Goal: Task Accomplishment & Management: Complete application form

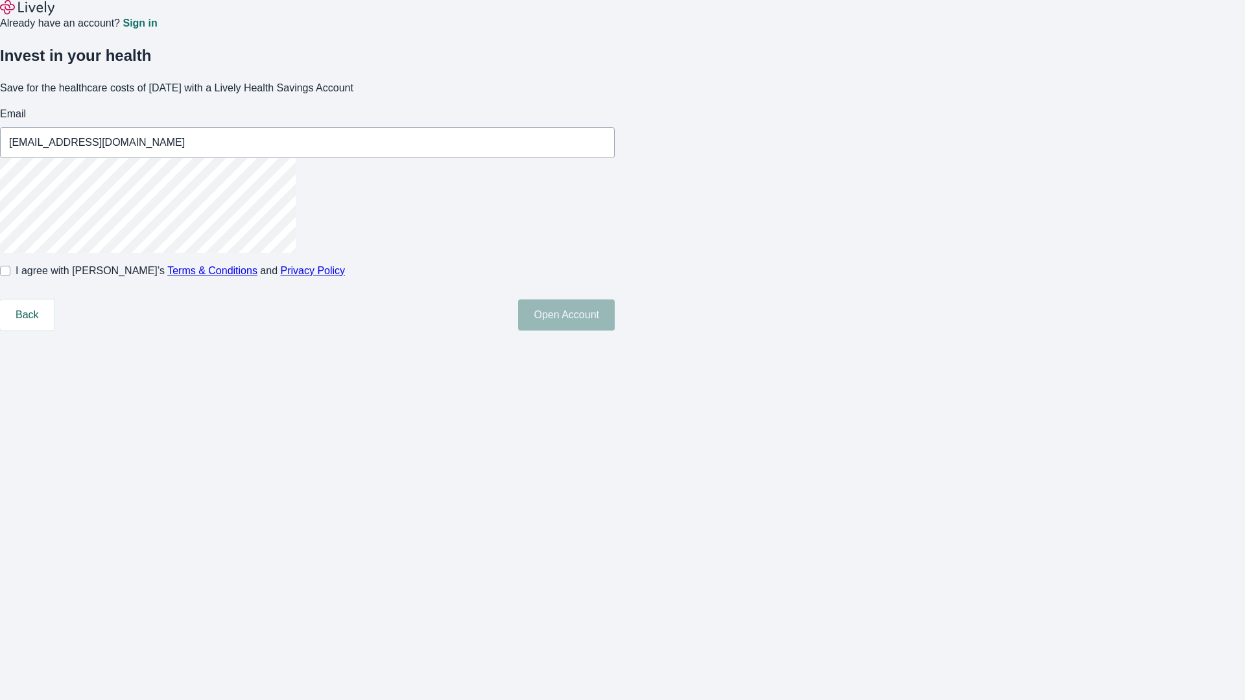
click at [10, 276] on input "I agree with Lively’s Terms & Conditions and Privacy Policy" at bounding box center [5, 271] width 10 height 10
checkbox input "true"
click at [615, 331] on button "Open Account" at bounding box center [566, 315] width 97 height 31
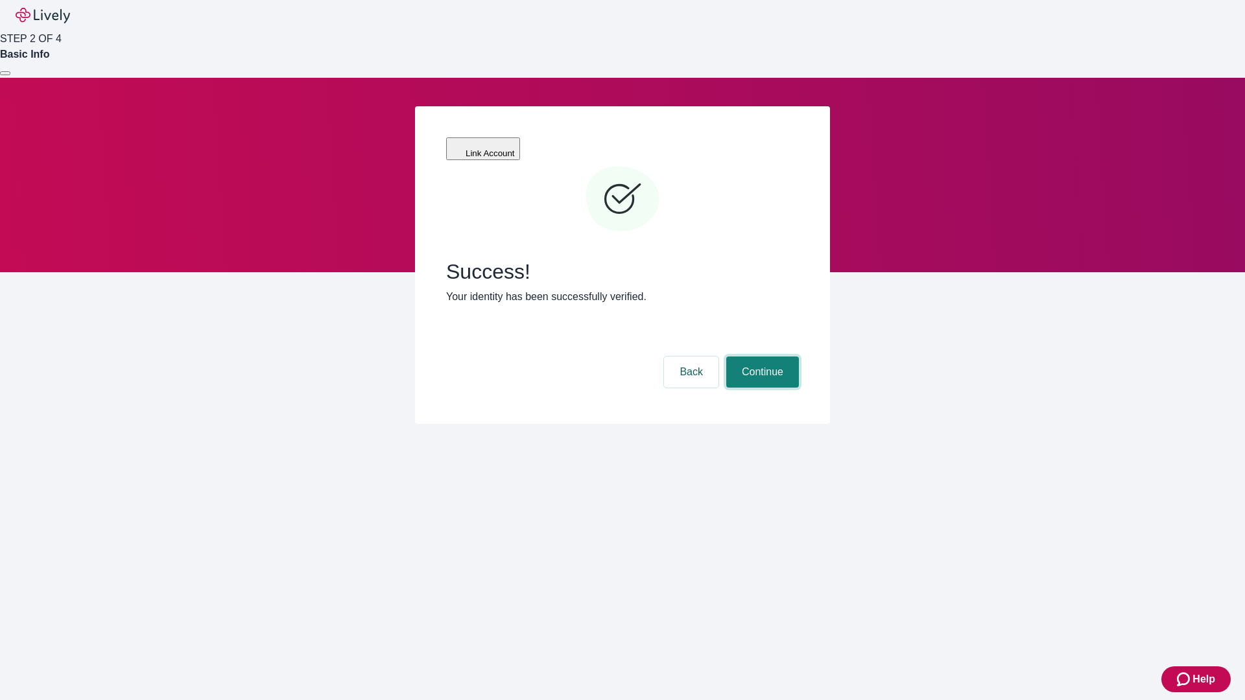
click at [761, 357] on button "Continue" at bounding box center [762, 372] width 73 height 31
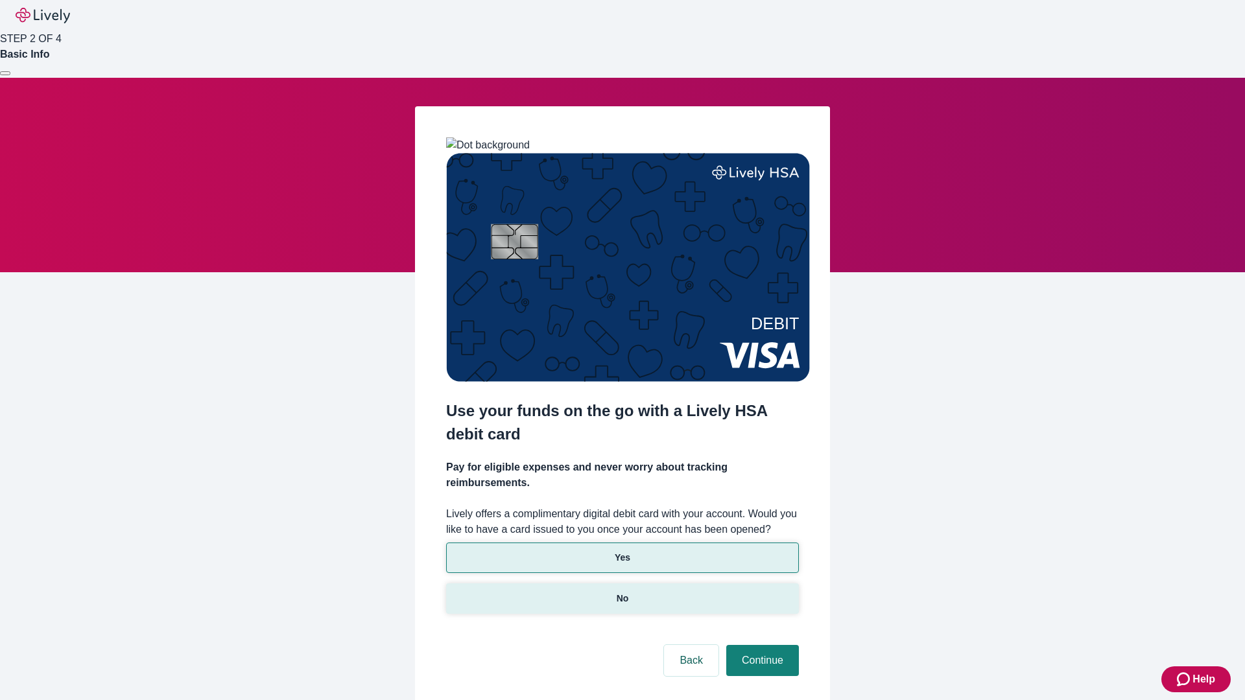
click at [622, 592] on p "No" at bounding box center [623, 599] width 12 height 14
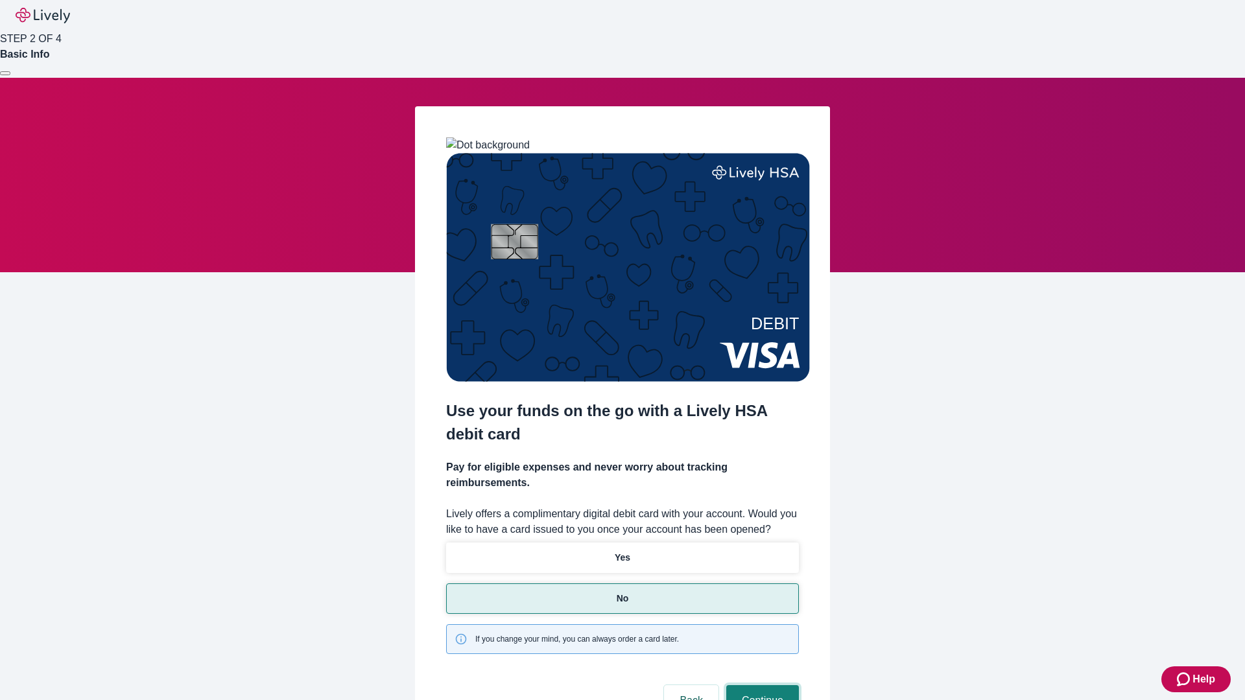
click at [761, 685] on button "Continue" at bounding box center [762, 700] width 73 height 31
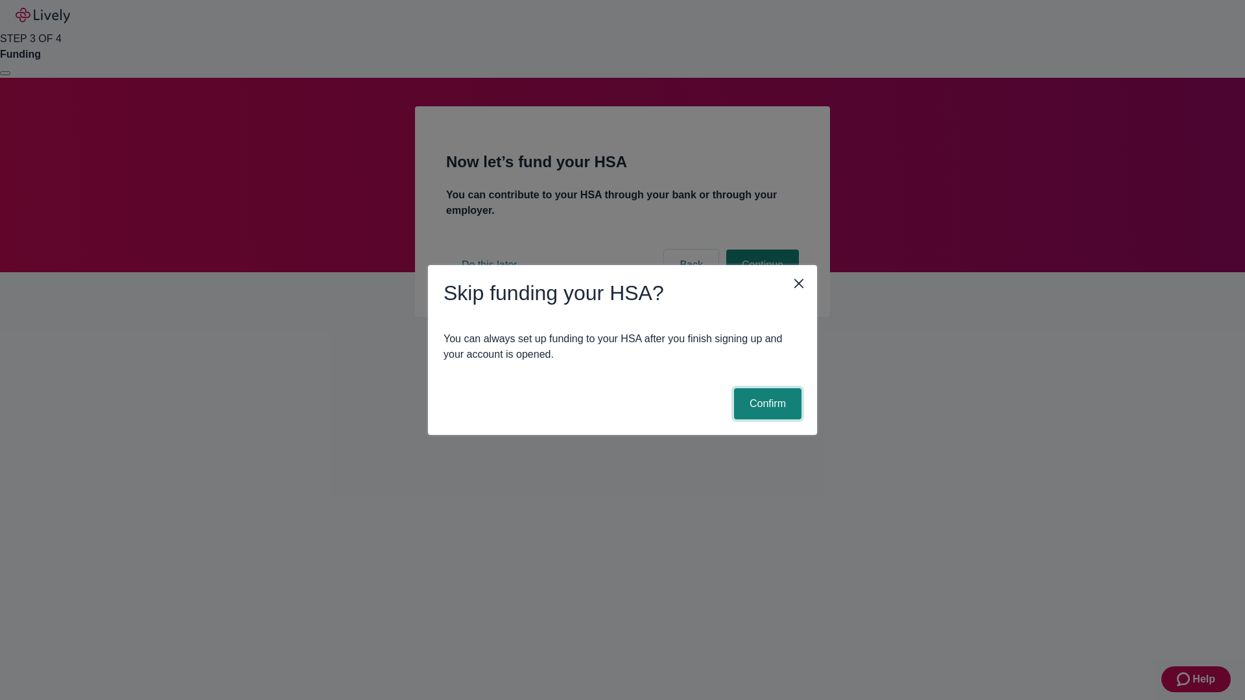
click at [766, 404] on button "Confirm" at bounding box center [767, 403] width 67 height 31
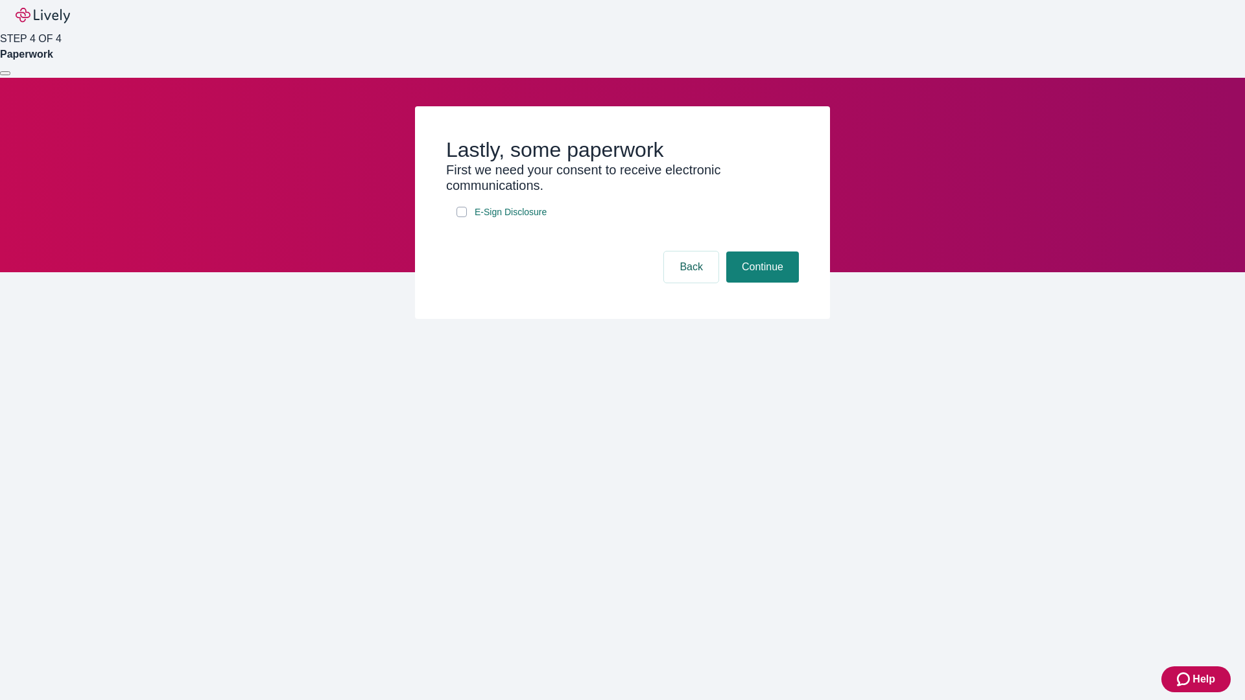
click at [462, 217] on input "E-Sign Disclosure" at bounding box center [461, 212] width 10 height 10
checkbox input "true"
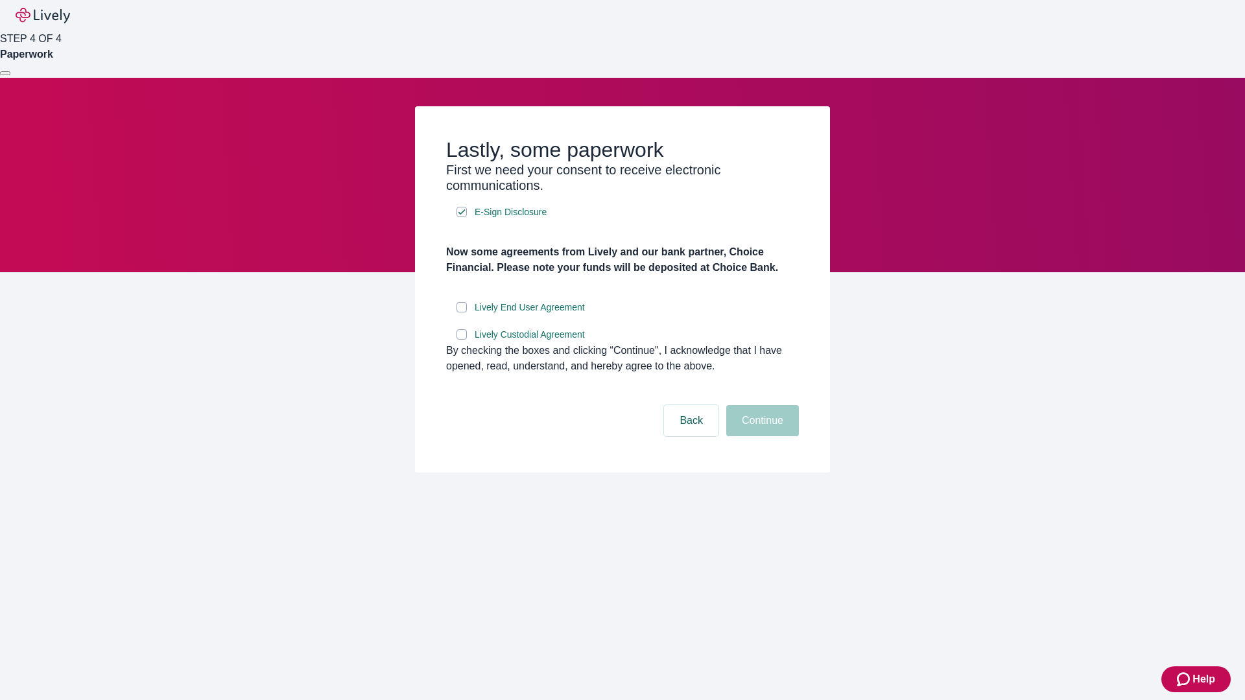
click at [462, 313] on input "Lively End User Agreement" at bounding box center [461, 307] width 10 height 10
checkbox input "true"
click at [462, 340] on input "Lively Custodial Agreement" at bounding box center [461, 334] width 10 height 10
checkbox input "true"
click at [761, 436] on button "Continue" at bounding box center [762, 420] width 73 height 31
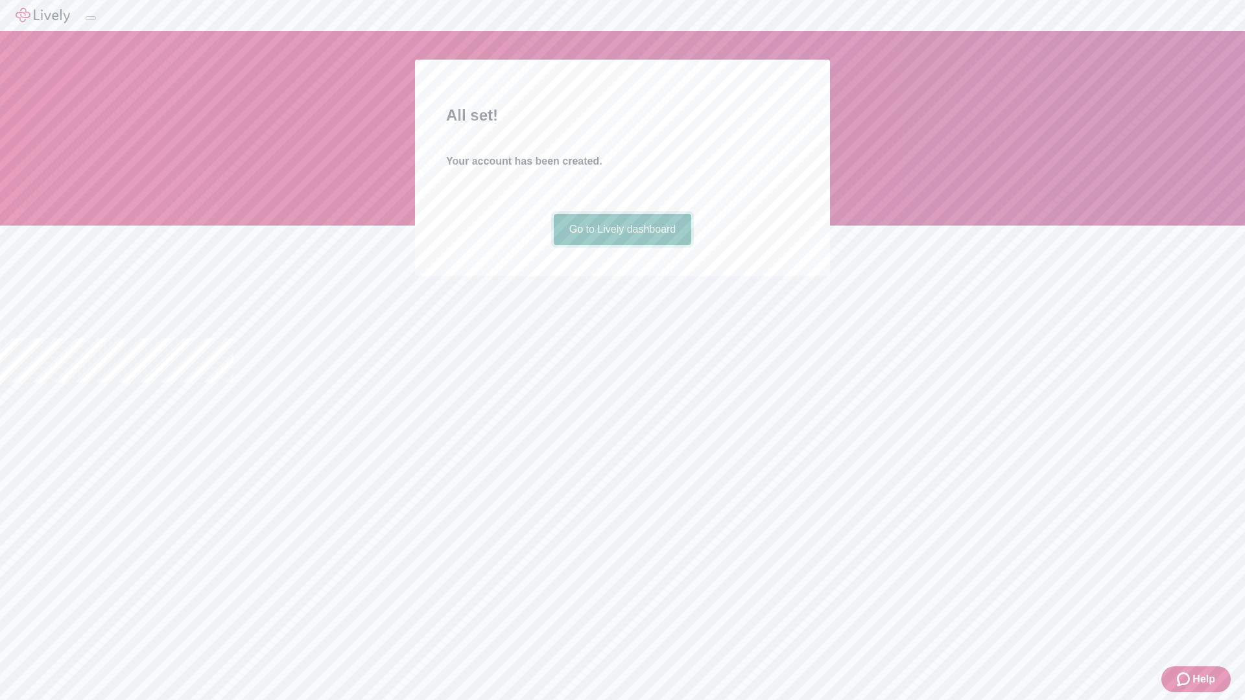
click at [622, 245] on link "Go to Lively dashboard" at bounding box center [623, 229] width 138 height 31
